Goal: Task Accomplishment & Management: Manage account settings

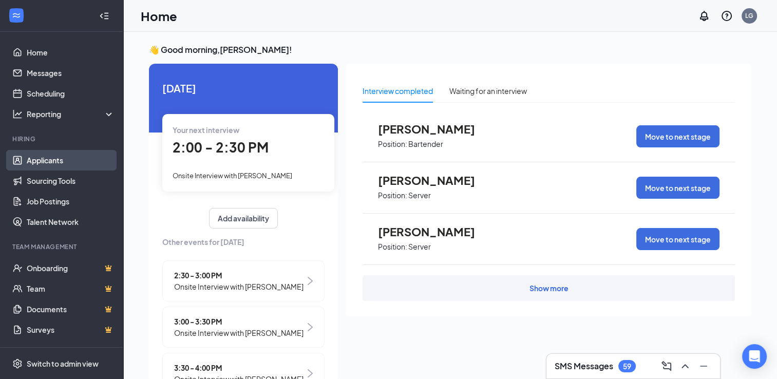
click at [51, 160] on link "Applicants" at bounding box center [71, 160] width 88 height 21
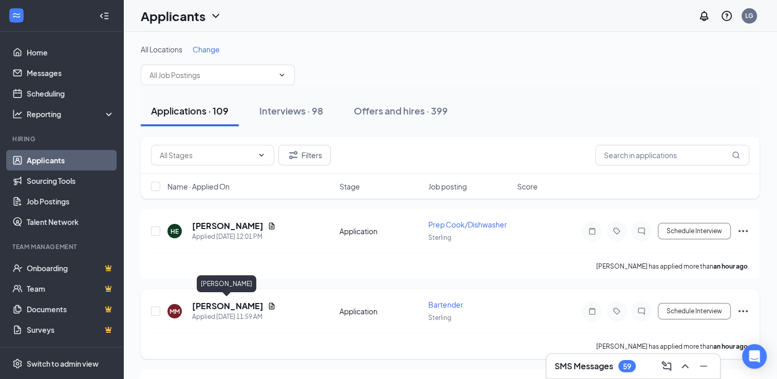
click at [222, 301] on h5 "[PERSON_NAME]" at bounding box center [227, 305] width 71 height 11
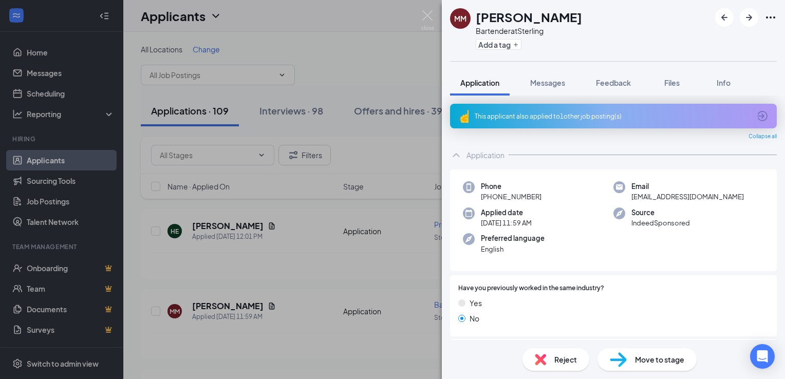
click at [656, 363] on span "Move to stage" at bounding box center [659, 359] width 49 height 11
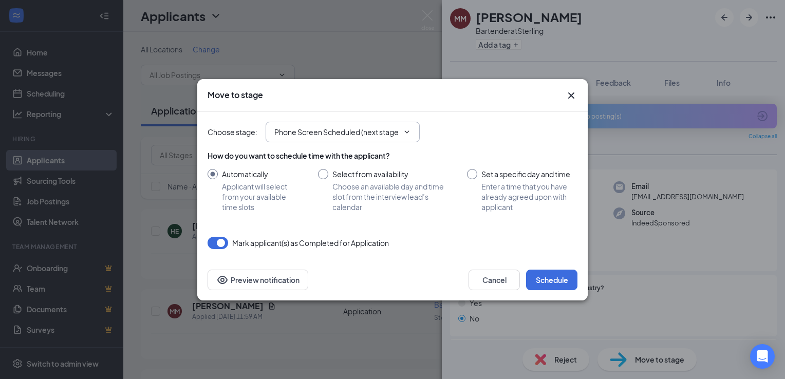
click at [371, 128] on input "Phone Screen Scheduled (next stage)" at bounding box center [336, 131] width 124 height 11
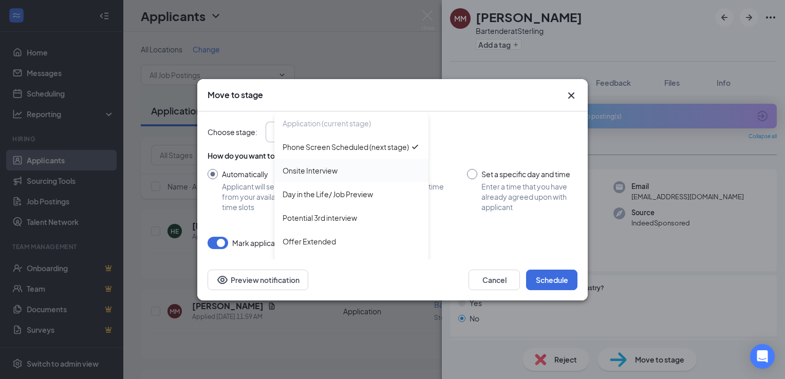
click at [316, 176] on div "Onsite Interview" at bounding box center [309, 170] width 55 height 11
type input "Onsite Interview"
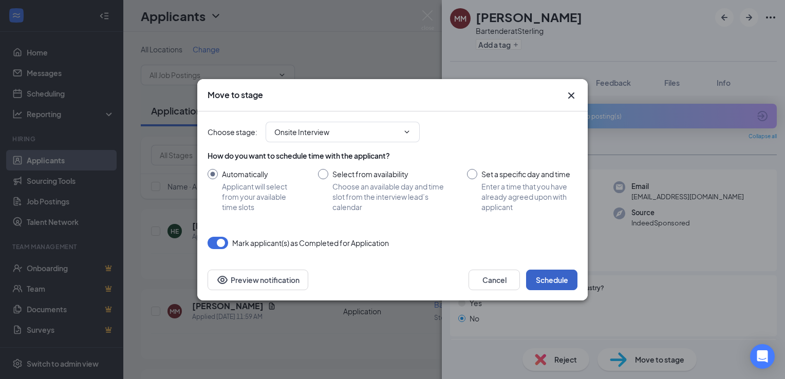
click at [549, 279] on button "Schedule" at bounding box center [551, 280] width 51 height 21
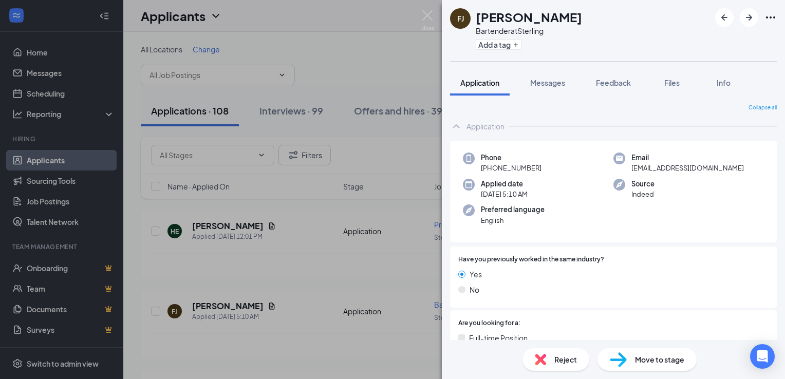
click at [651, 359] on span "Move to stage" at bounding box center [659, 359] width 49 height 11
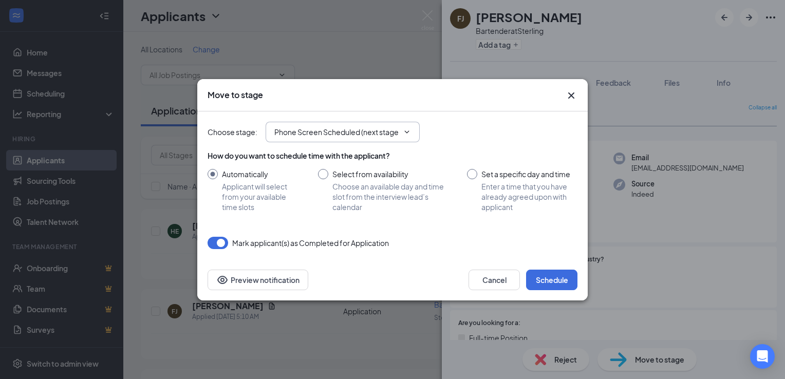
click at [331, 137] on input "Phone Screen Scheduled (next stage)" at bounding box center [336, 131] width 124 height 11
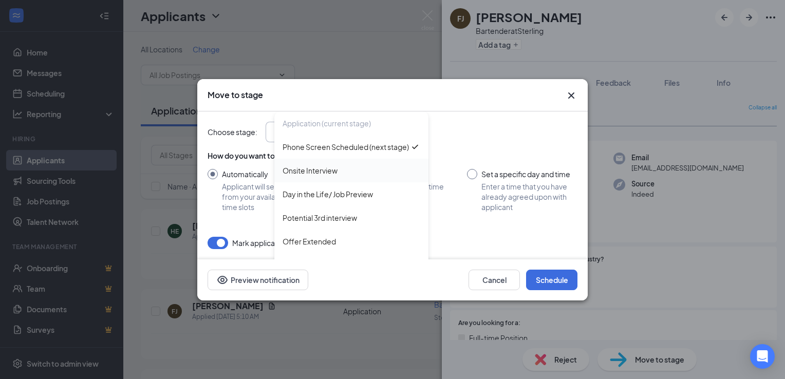
click at [303, 176] on div "Onsite Interview" at bounding box center [309, 170] width 55 height 11
type input "Onsite Interview"
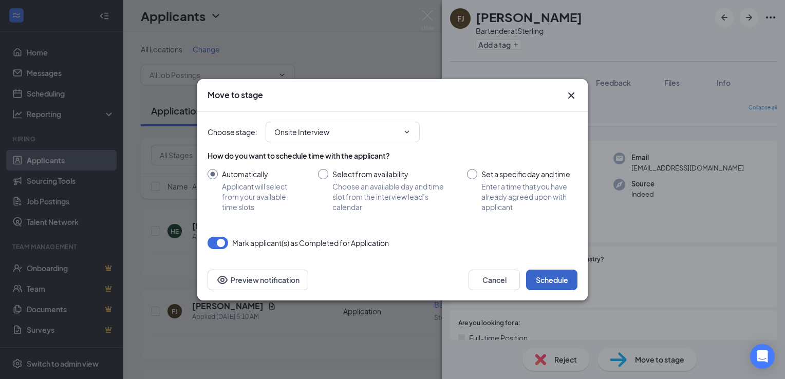
click at [550, 280] on button "Schedule" at bounding box center [551, 280] width 51 height 21
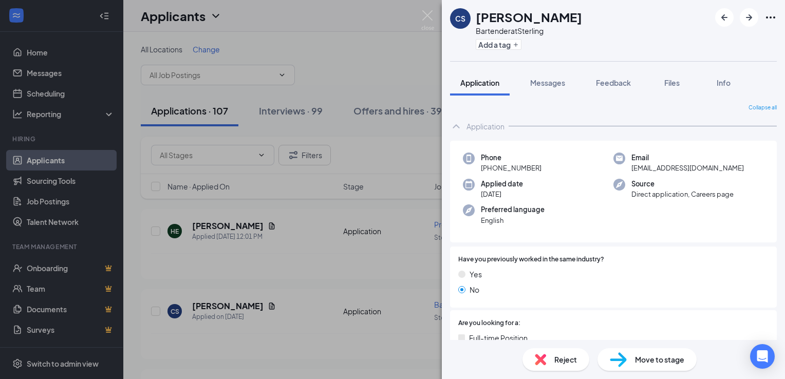
click at [655, 361] on span "Move to stage" at bounding box center [659, 359] width 49 height 11
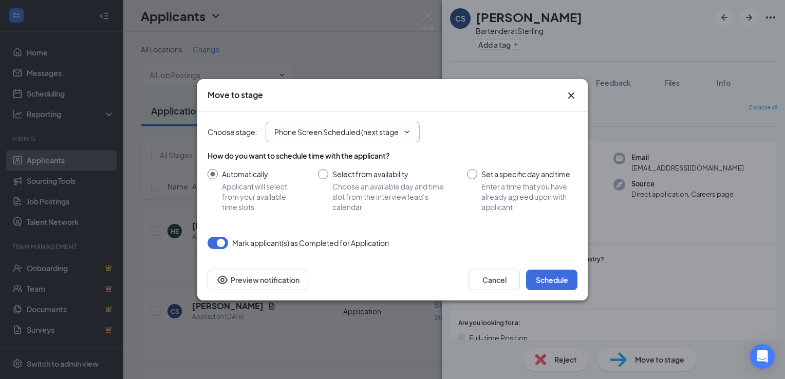
click at [312, 124] on span "Phone Screen Scheduled (next stage)" at bounding box center [343, 132] width 154 height 21
click at [299, 134] on input "Phone Screen Scheduled (next stage)" at bounding box center [336, 131] width 124 height 11
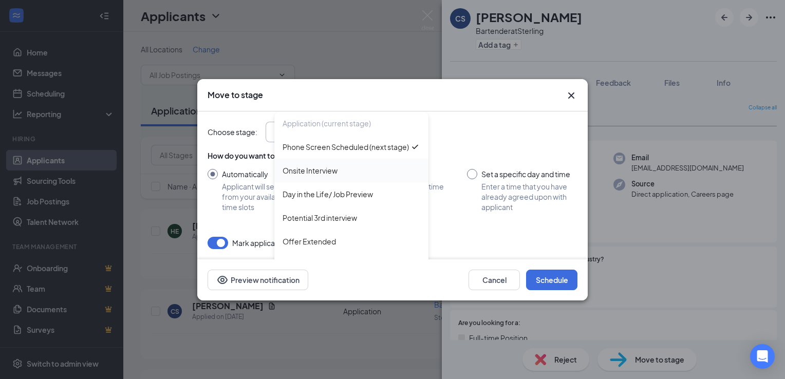
click at [308, 176] on div "Onsite Interview" at bounding box center [309, 170] width 55 height 11
type input "Onsite Interview"
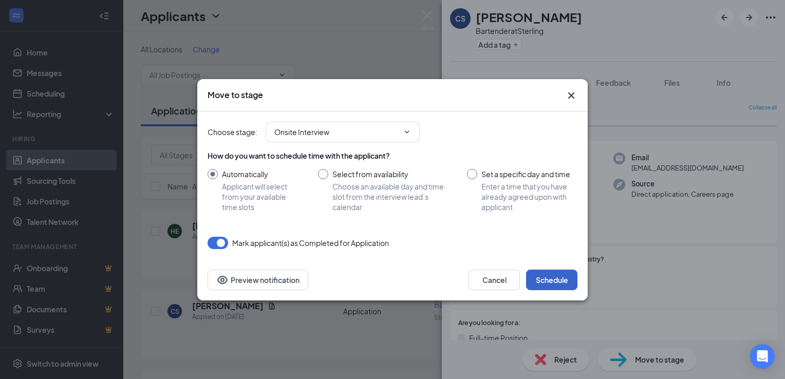
click at [547, 277] on button "Schedule" at bounding box center [551, 280] width 51 height 21
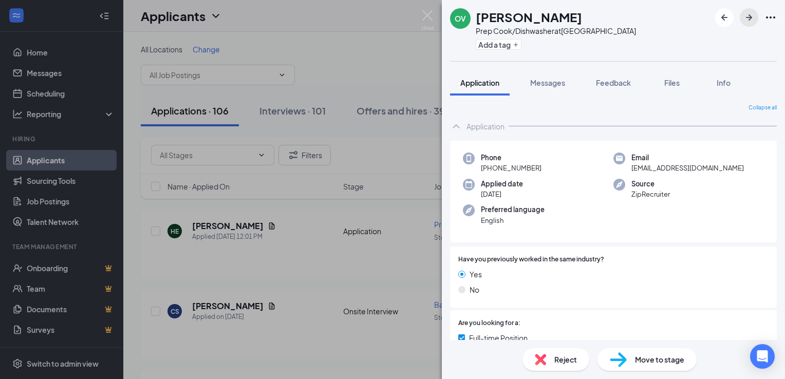
click at [752, 24] on button "button" at bounding box center [749, 17] width 18 height 18
click at [652, 365] on span "Move to stage" at bounding box center [659, 359] width 49 height 11
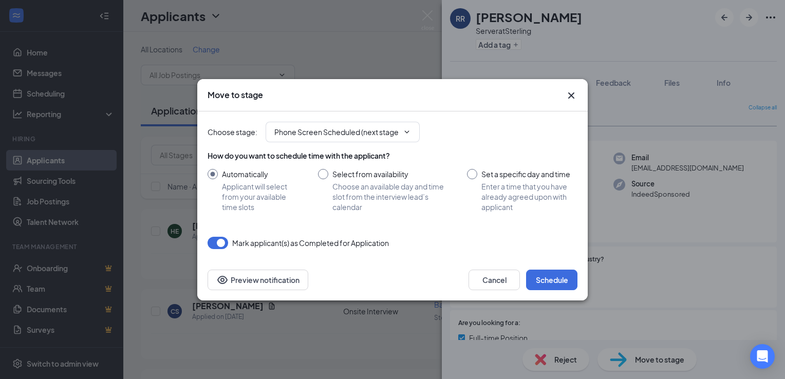
click at [314, 163] on div "How do you want to schedule time with the applicant? Automatically Applicant wi…" at bounding box center [392, 181] width 370 height 62
click at [312, 136] on input "Phone Screen Scheduled (next stage)" at bounding box center [336, 131] width 124 height 11
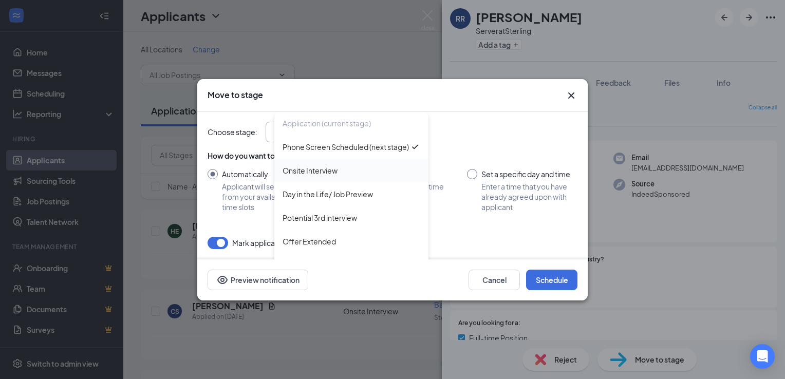
click at [319, 176] on div "Onsite Interview" at bounding box center [309, 170] width 55 height 11
type input "Onsite Interview"
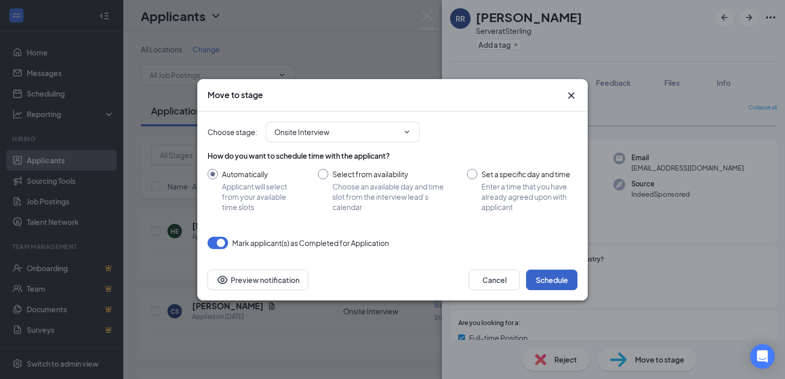
click at [551, 274] on button "Schedule" at bounding box center [551, 280] width 51 height 21
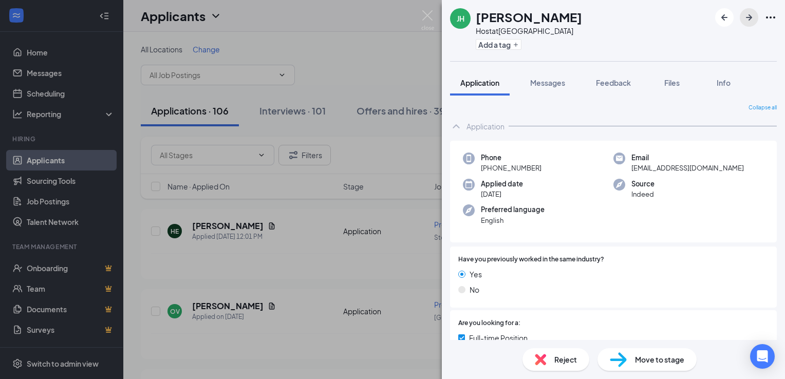
click at [749, 17] on icon "ArrowRight" at bounding box center [749, 17] width 6 height 6
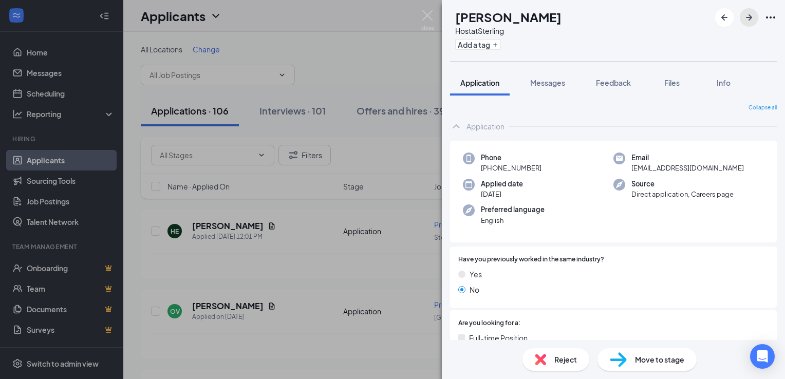
click at [749, 17] on icon "ArrowRight" at bounding box center [749, 17] width 6 height 6
click at [644, 361] on span "Move to stage" at bounding box center [659, 359] width 49 height 11
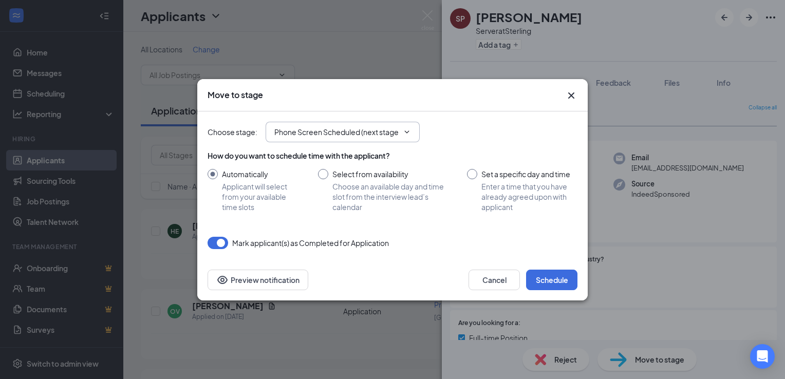
click at [374, 137] on input "Phone Screen Scheduled (next stage)" at bounding box center [336, 131] width 124 height 11
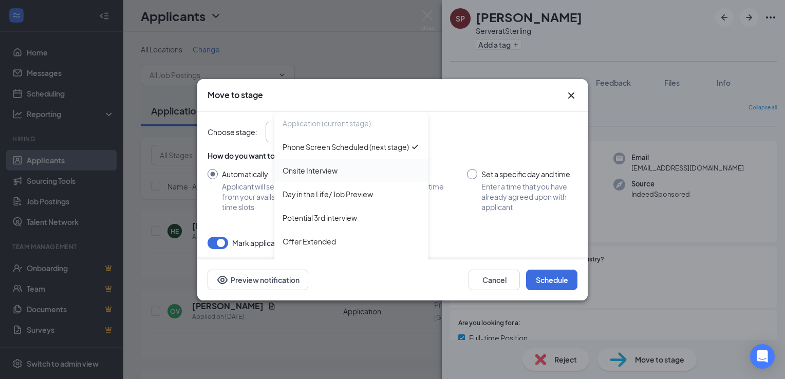
click at [318, 176] on div "Onsite Interview" at bounding box center [309, 170] width 55 height 11
type input "Onsite Interview"
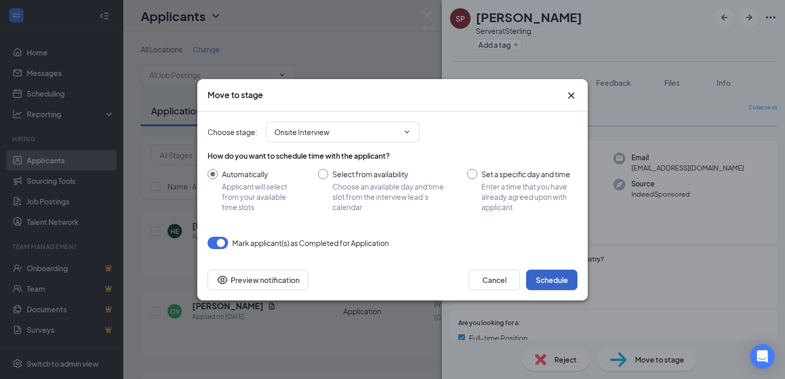
click at [555, 281] on button "Schedule" at bounding box center [551, 280] width 51 height 21
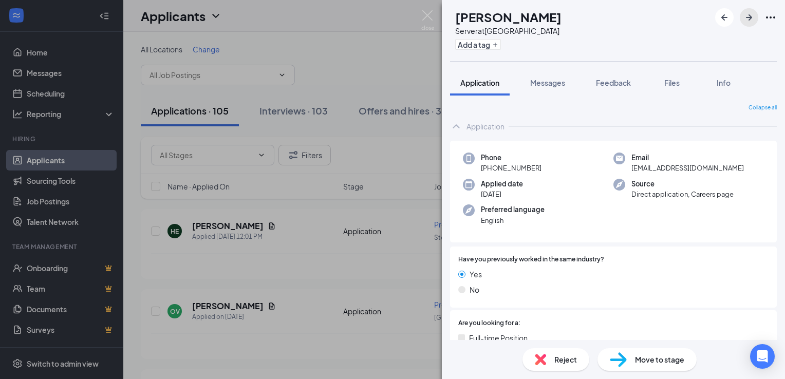
click at [747, 16] on icon "ArrowRight" at bounding box center [749, 17] width 12 height 12
click at [660, 361] on span "Move to stage" at bounding box center [659, 359] width 49 height 11
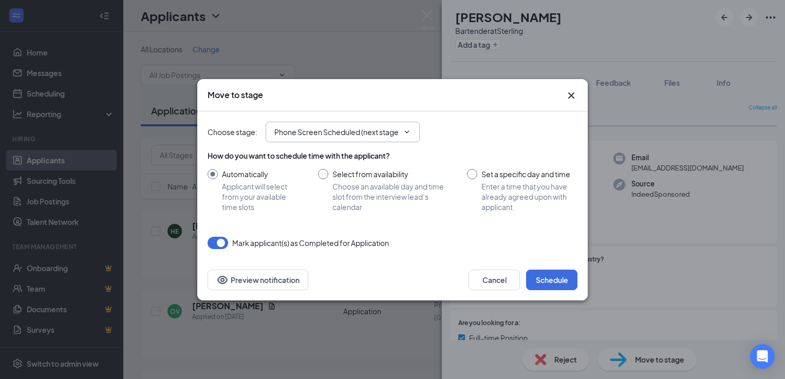
click at [327, 128] on input "Phone Screen Scheduled (next stage)" at bounding box center [336, 131] width 124 height 11
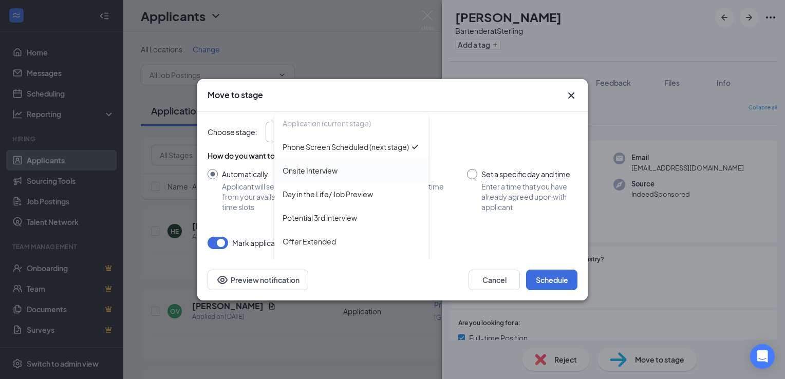
click at [297, 176] on div "Onsite Interview" at bounding box center [309, 170] width 55 height 11
type input "Onsite Interview"
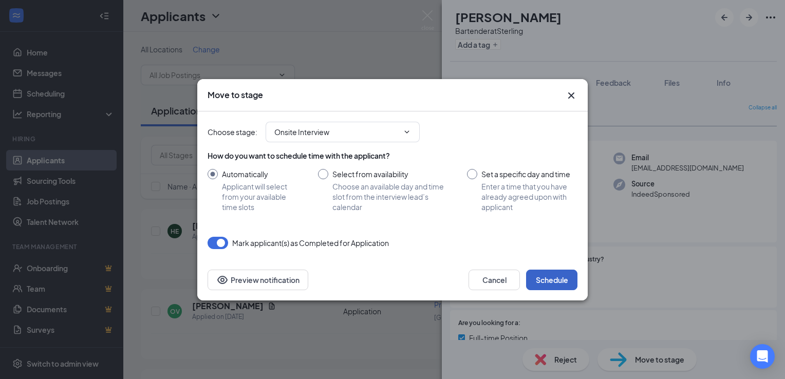
click at [550, 280] on button "Schedule" at bounding box center [551, 280] width 51 height 21
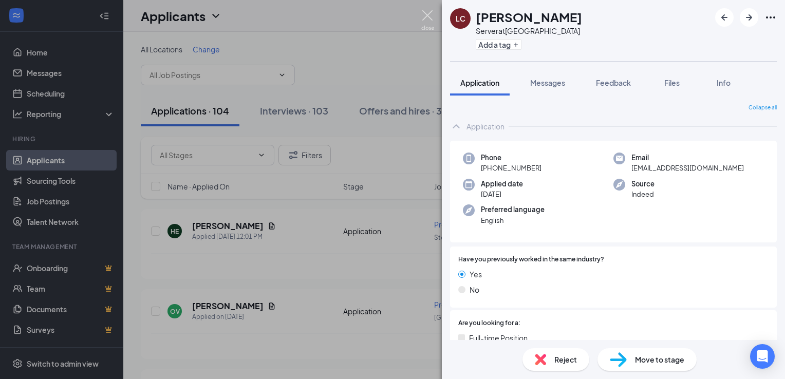
click at [427, 12] on img at bounding box center [427, 20] width 13 height 20
